Goal: Navigation & Orientation: Find specific page/section

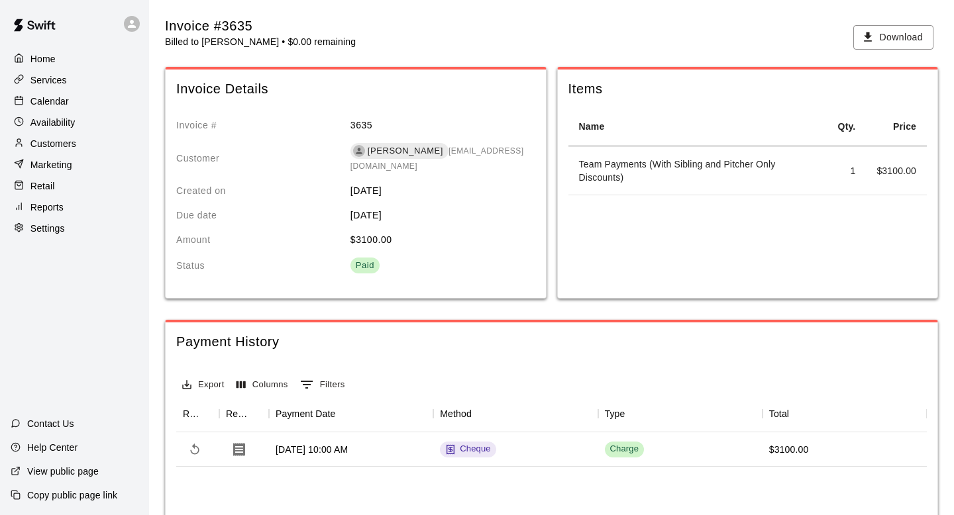
click at [66, 140] on p "Customers" at bounding box center [53, 143] width 46 height 13
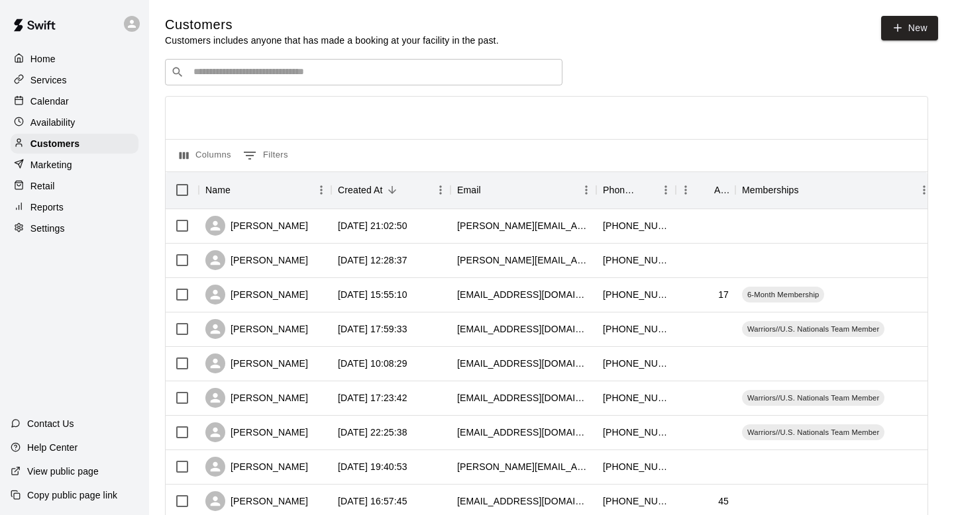
click at [74, 84] on div "Services" at bounding box center [75, 80] width 128 height 20
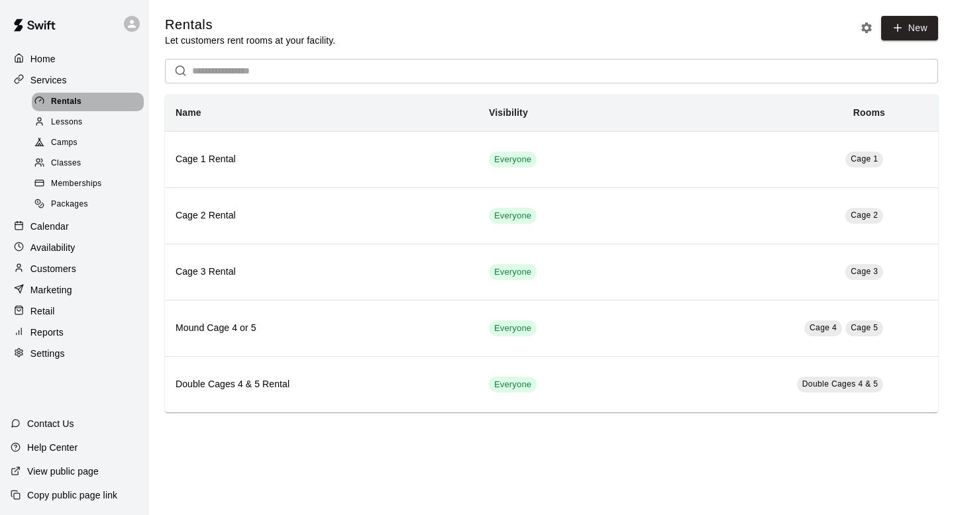
click at [74, 104] on span "Rentals" at bounding box center [66, 101] width 30 height 13
click at [64, 233] on div "Calendar" at bounding box center [75, 227] width 128 height 20
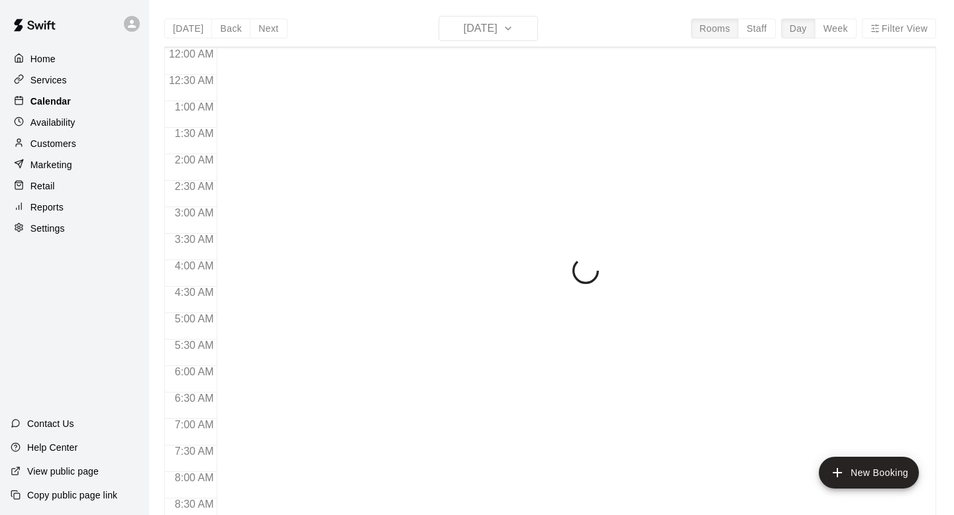
scroll to position [790, 0]
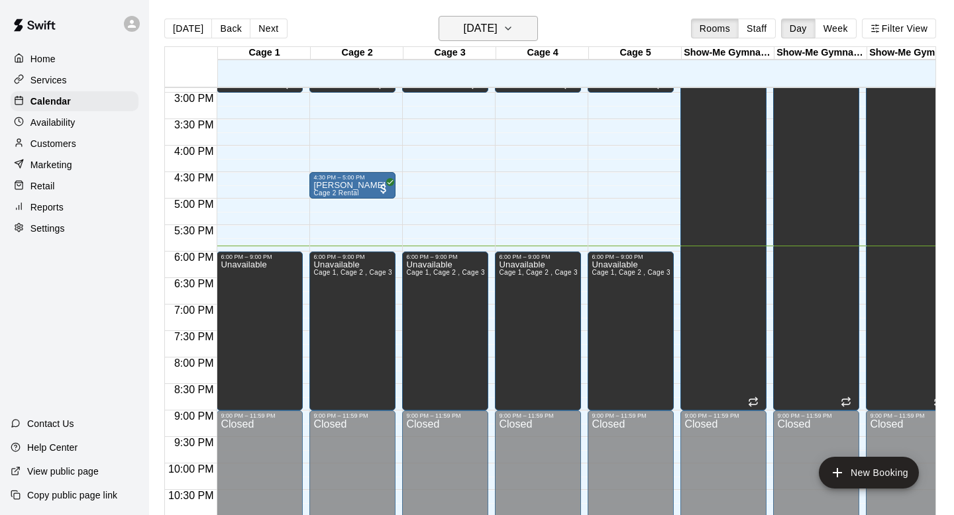
click at [498, 31] on h6 "[DATE]" at bounding box center [481, 28] width 34 height 19
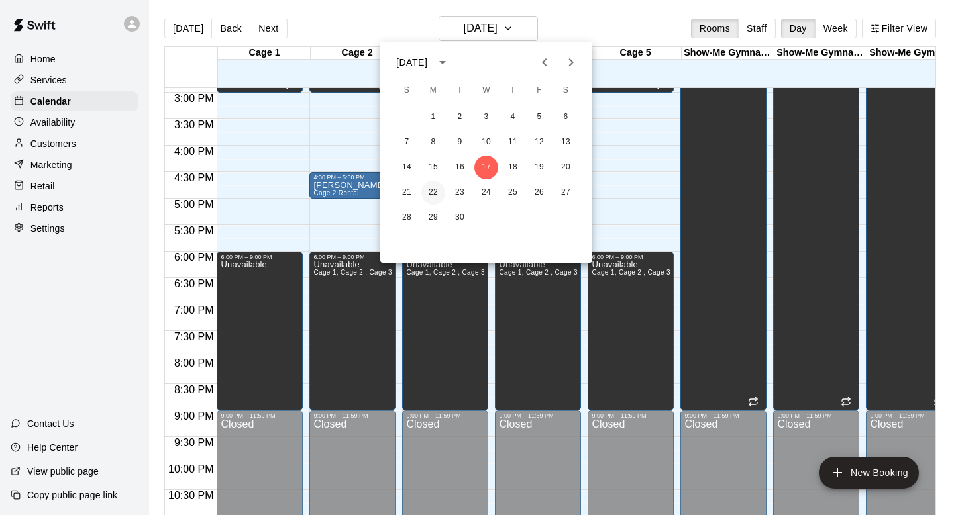
click at [438, 188] on button "22" at bounding box center [433, 193] width 24 height 24
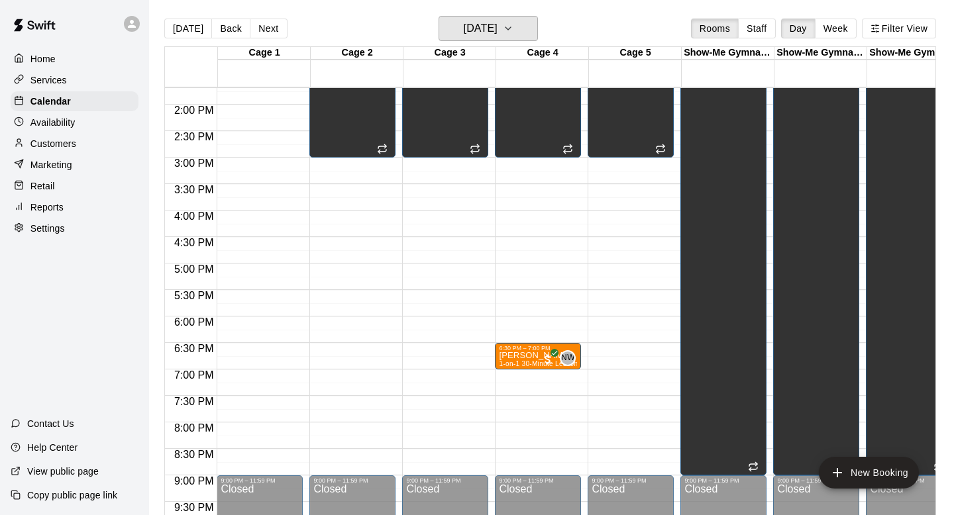
scroll to position [725, 0]
